Goal: Information Seeking & Learning: Learn about a topic

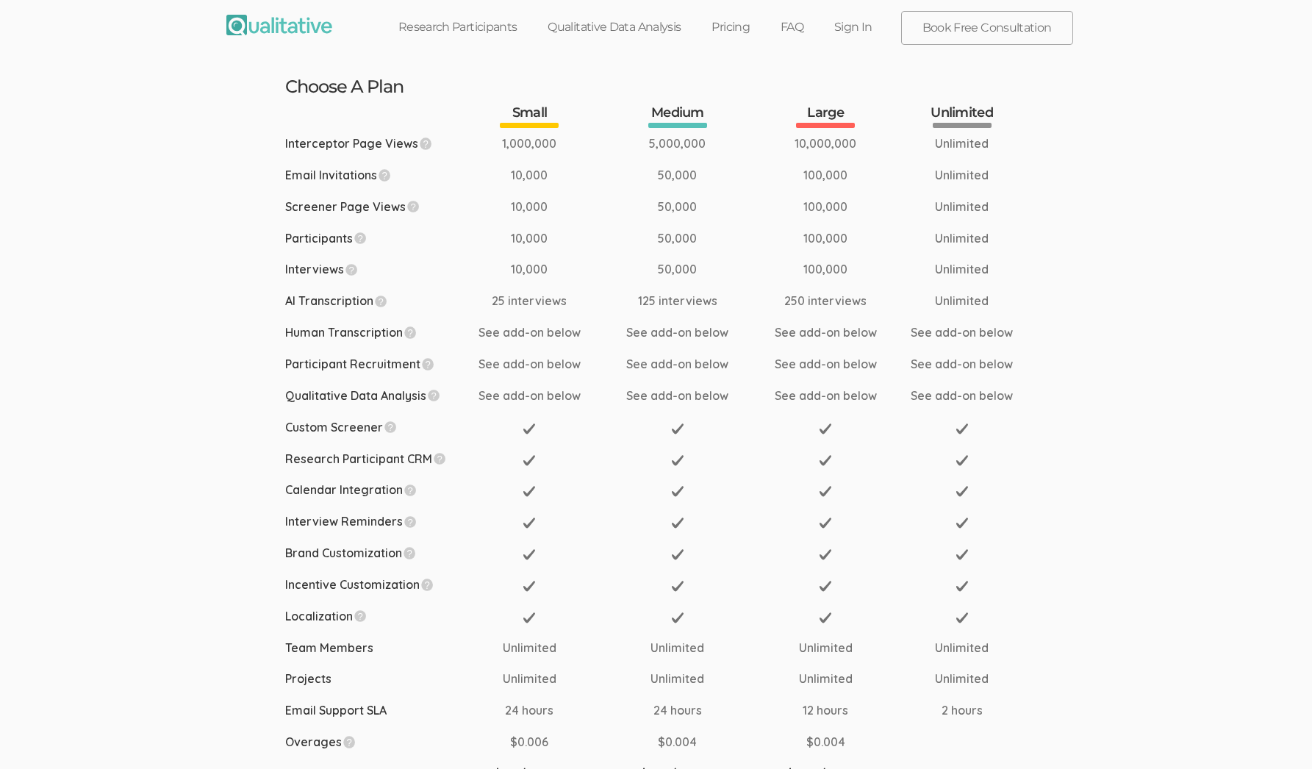
click at [601, 29] on link "Qualitative Data Analysis" at bounding box center [614, 27] width 164 height 32
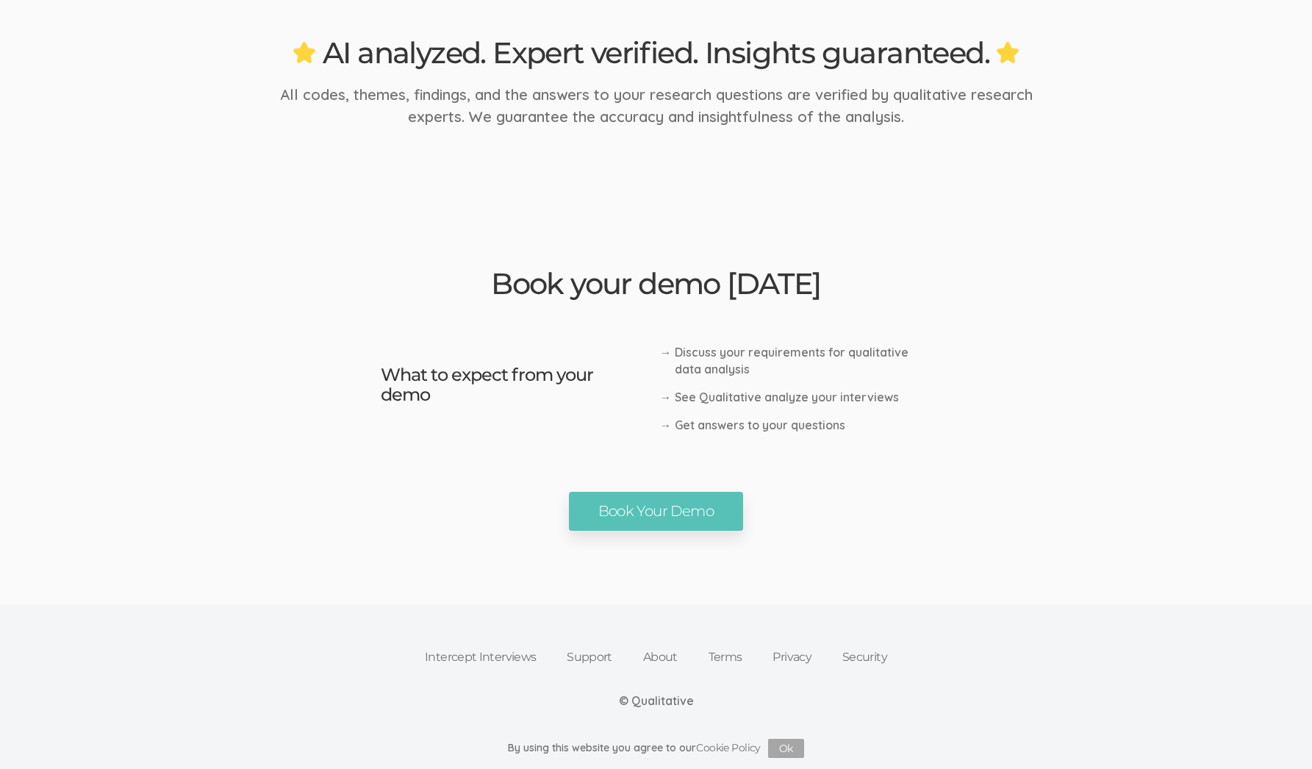
scroll to position [2371, 0]
click at [501, 657] on link "Intercept Interviews" at bounding box center [480, 657] width 142 height 32
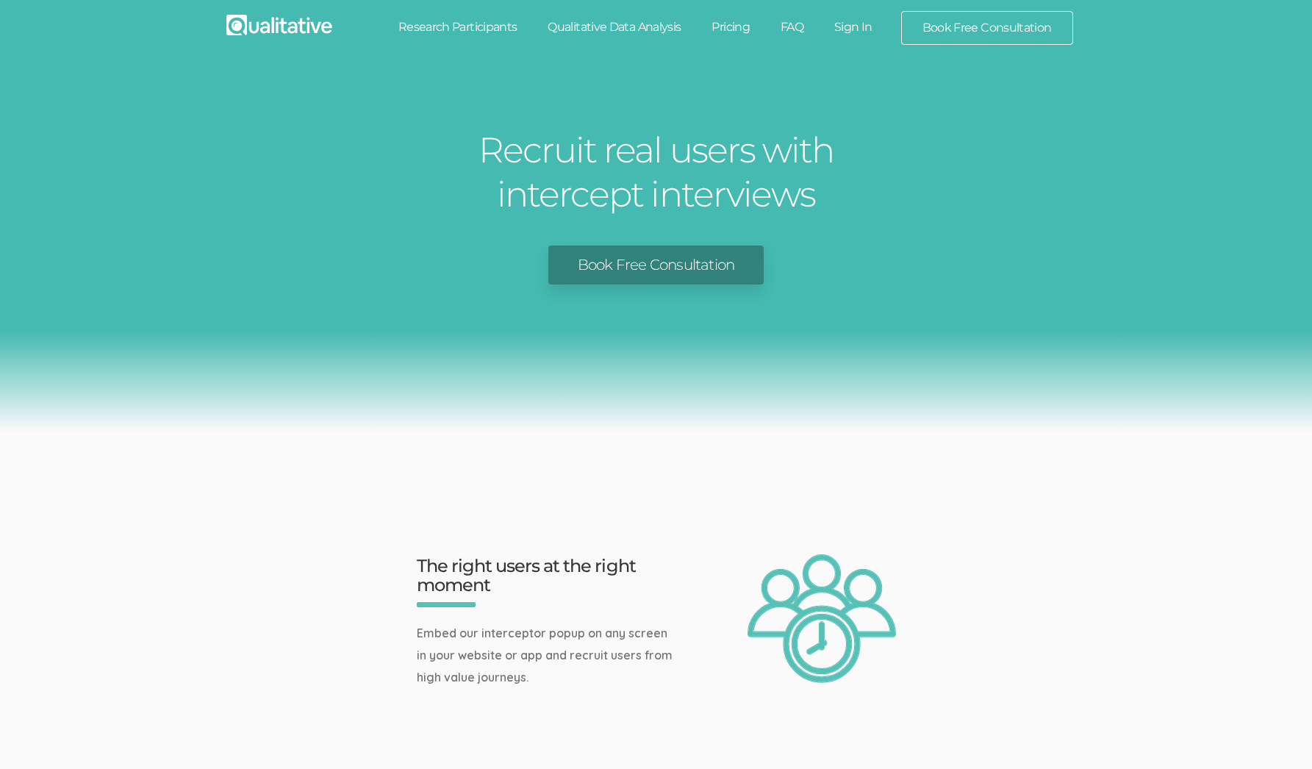
click at [290, 28] on img at bounding box center [279, 25] width 106 height 21
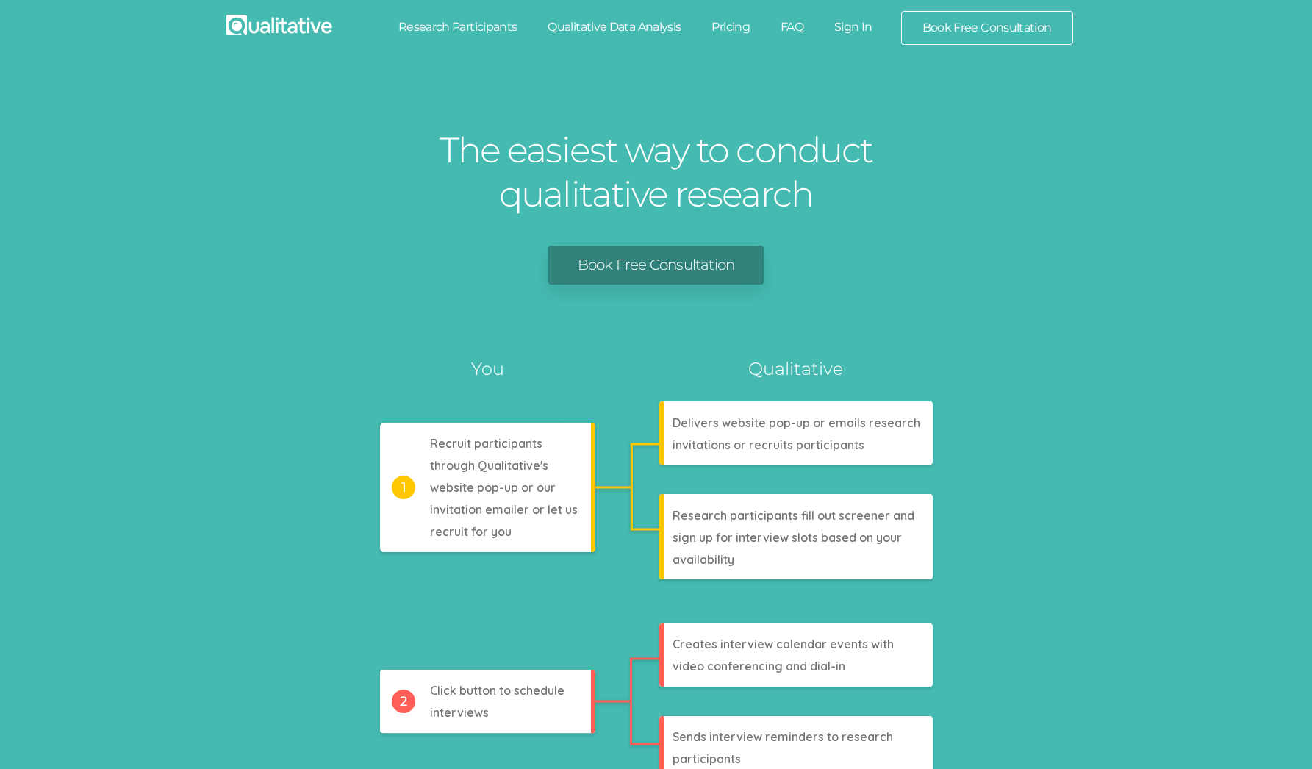
click at [718, 30] on link "Pricing" at bounding box center [730, 27] width 69 height 32
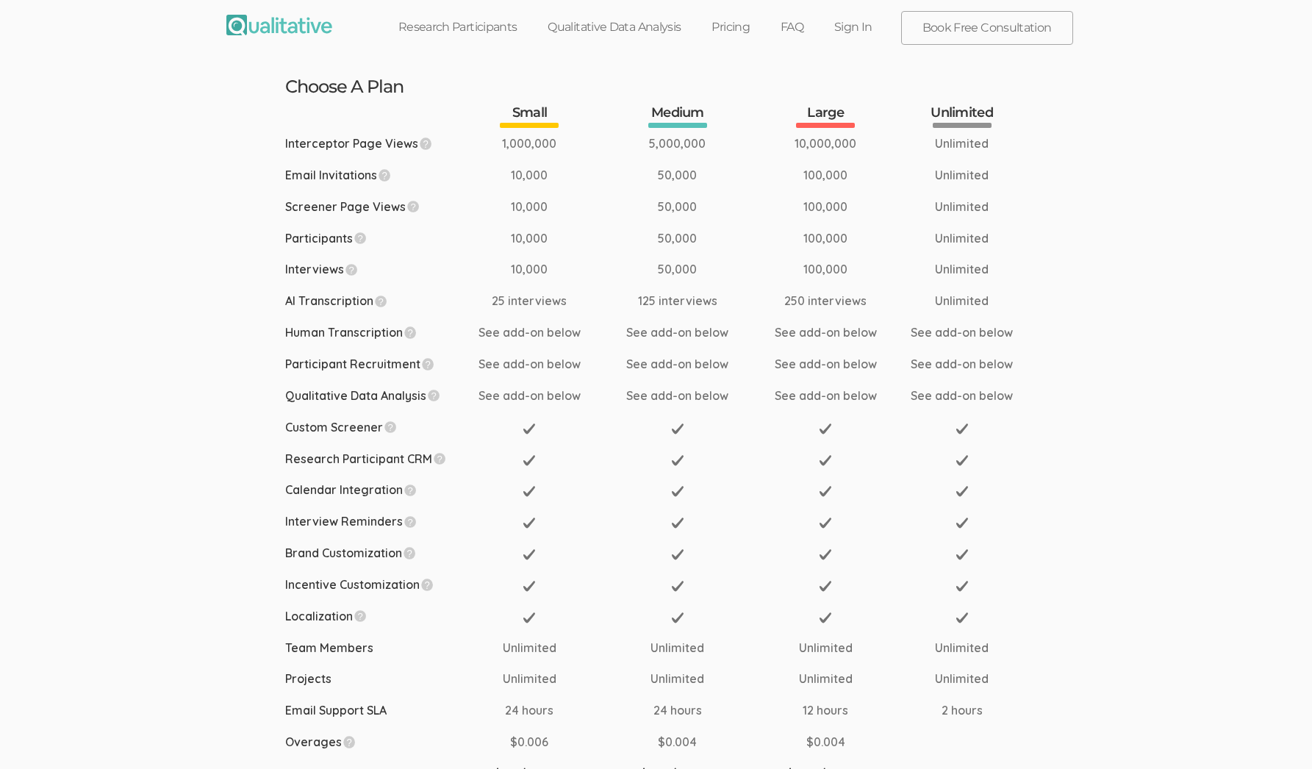
click at [617, 20] on link "Qualitative Data Analysis" at bounding box center [614, 27] width 164 height 32
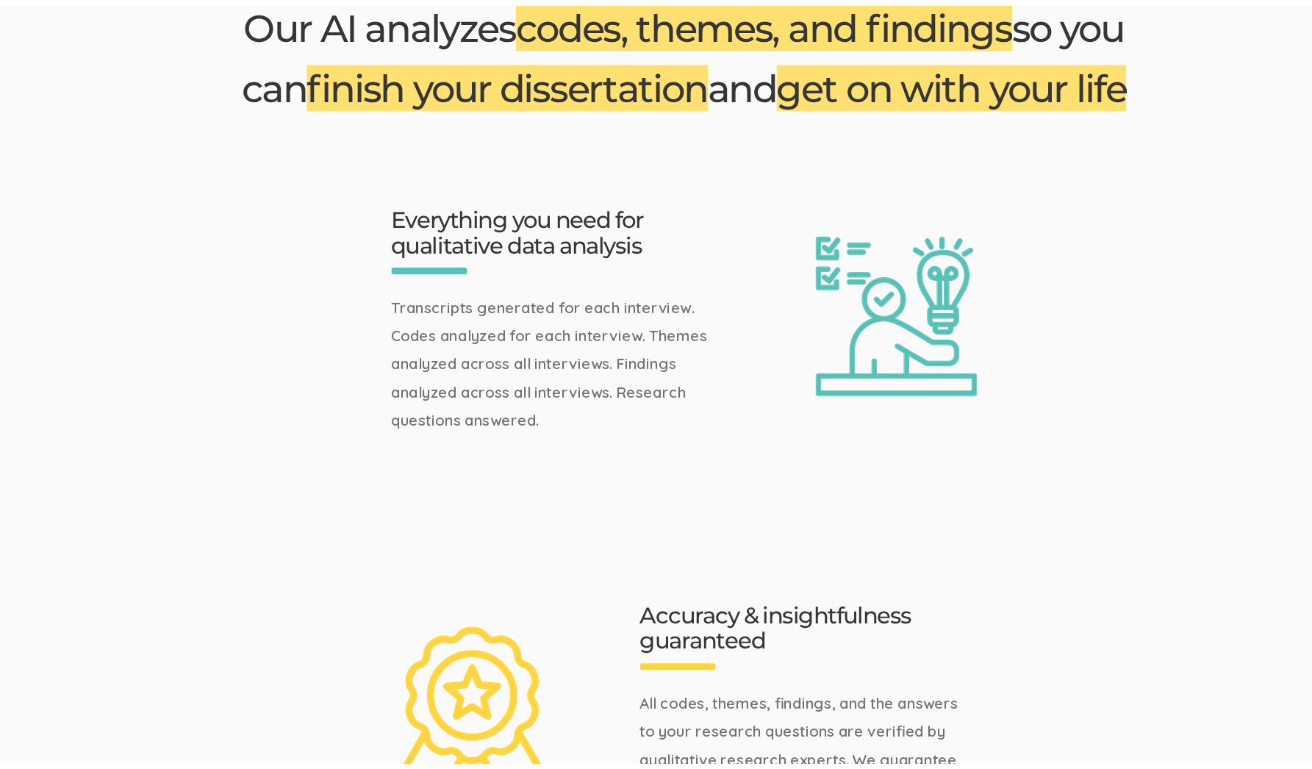
scroll to position [504, 0]
